Goal: Task Accomplishment & Management: Use online tool/utility

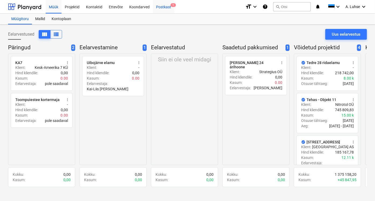
click at [165, 10] on div "Postkast 1" at bounding box center [163, 7] width 21 height 14
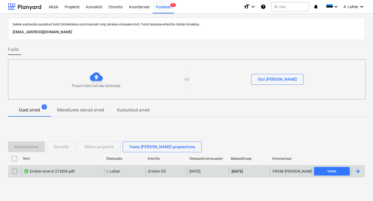
click at [62, 170] on div "Erviton Arve nr 212836.pdf" at bounding box center [49, 171] width 51 height 4
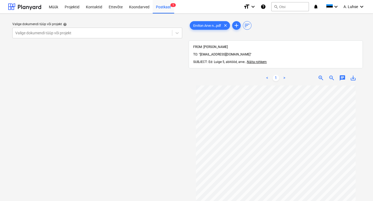
click at [114, 105] on div "Valige dokumendi tüüp või projekt help Valige dokumendi tüüp või projekt" at bounding box center [97, 146] width 179 height 256
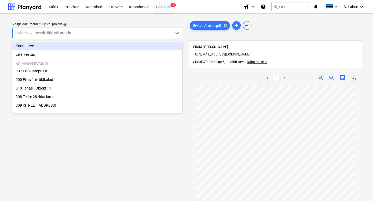
click at [112, 37] on div "Valige dokumendi tüüp või projekt" at bounding box center [97, 33] width 170 height 11
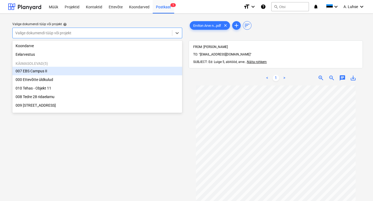
click at [97, 74] on div "007 EBS Campus II" at bounding box center [97, 71] width 170 height 9
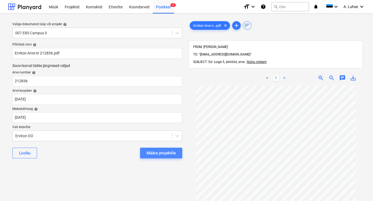
click at [152, 154] on div "Määra projektile" at bounding box center [161, 153] width 29 height 7
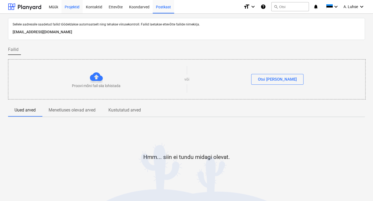
click at [75, 7] on div "Projektid" at bounding box center [71, 7] width 21 height 14
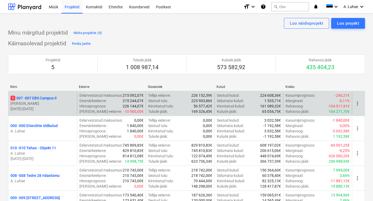
click at [47, 101] on p "[PERSON_NAME]" at bounding box center [42, 103] width 64 height 5
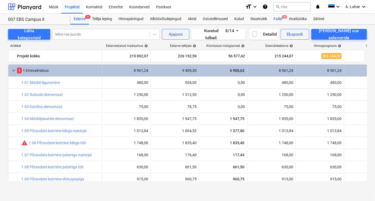
click at [277, 17] on div "Failid 1" at bounding box center [277, 19] width 15 height 11
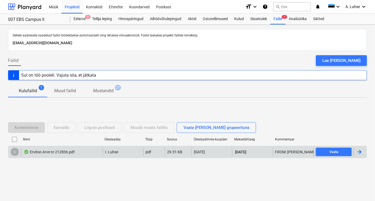
click at [15, 152] on input "checkbox" at bounding box center [14, 152] width 9 height 9
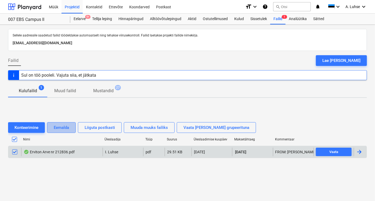
click at [61, 129] on div "Eemalda" at bounding box center [61, 127] width 15 height 7
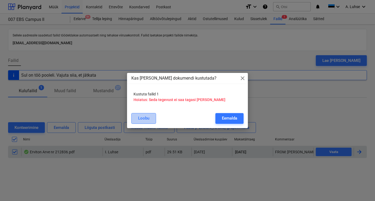
click at [152, 118] on button "Loobu" at bounding box center [143, 118] width 25 height 11
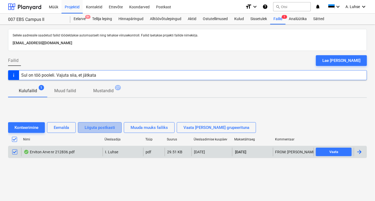
click at [111, 125] on div "Liiguta postkasti" at bounding box center [100, 127] width 30 height 7
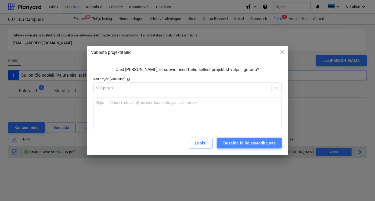
click at [226, 146] on div "Teisalda failid sisendkausta" at bounding box center [249, 143] width 53 height 7
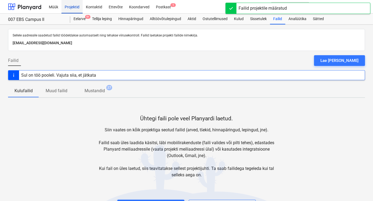
click at [72, 8] on div "Projektid" at bounding box center [71, 7] width 21 height 14
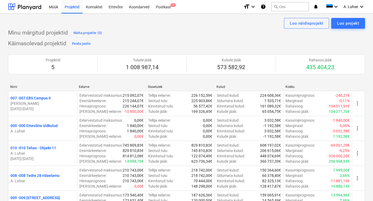
click at [117, 42] on div "Käimasolevad projektid Peida jaotis Projektid 5 Tulude jääk 1 008 987,14 Kulude…" at bounding box center [186, 130] width 357 height 183
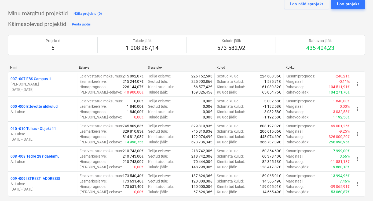
scroll to position [29, 0]
